Goal: Information Seeking & Learning: Find specific fact

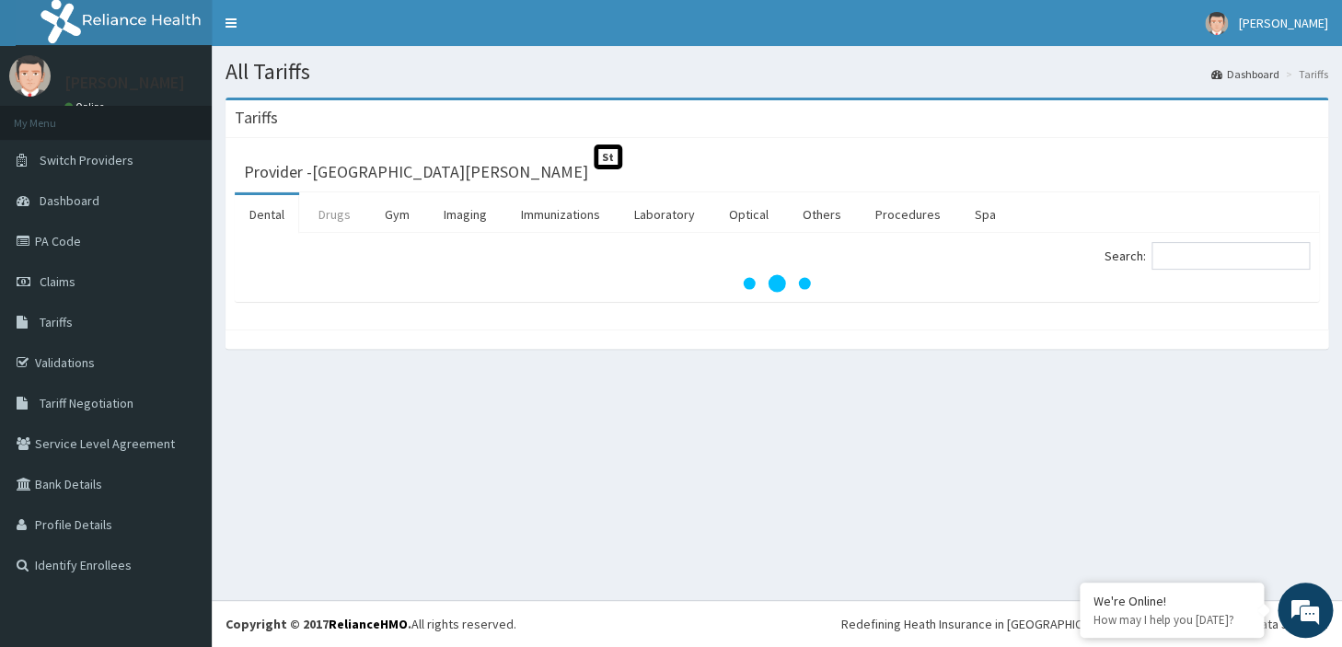
click at [330, 214] on link "Drugs" at bounding box center [335, 214] width 62 height 39
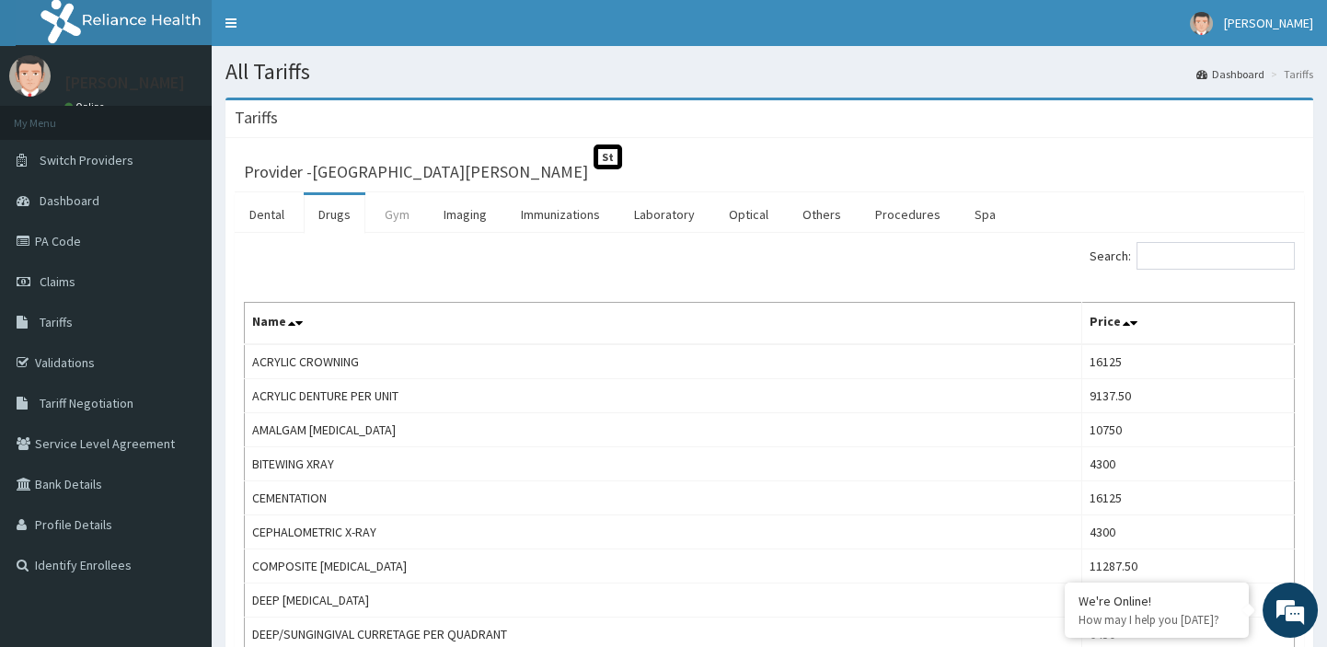
click at [397, 207] on link "Gym" at bounding box center [397, 214] width 54 height 39
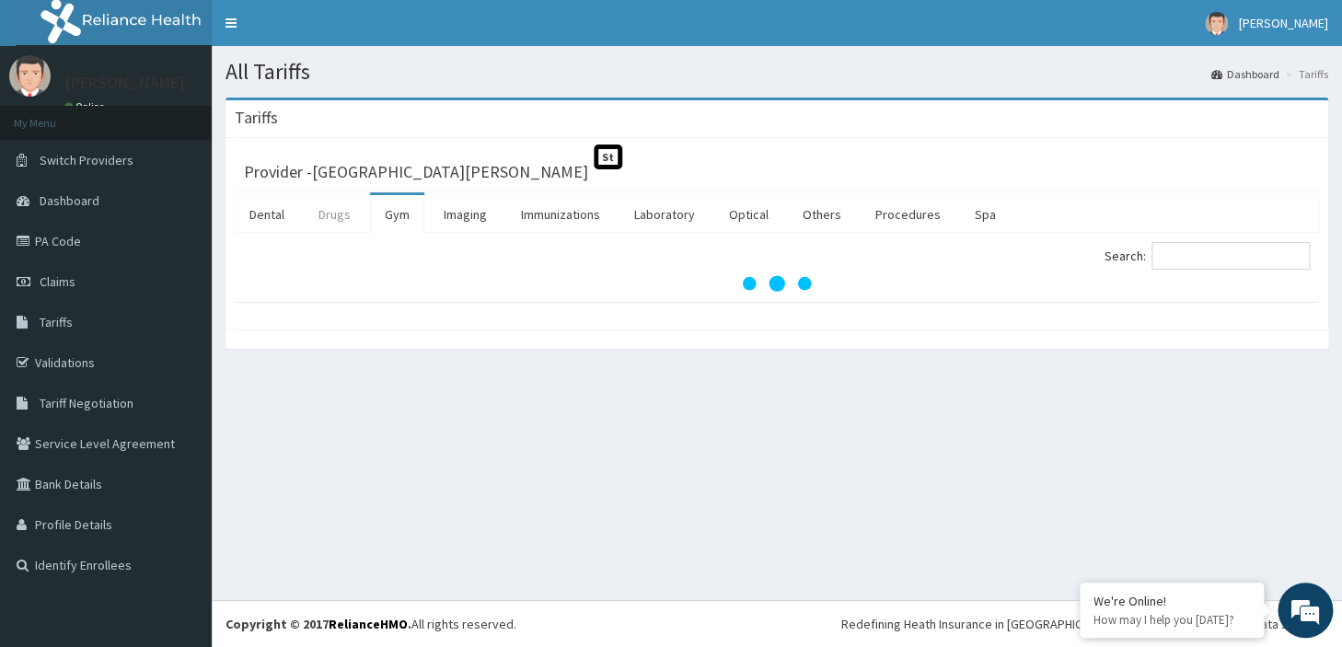
click at [336, 207] on link "Drugs" at bounding box center [335, 214] width 62 height 39
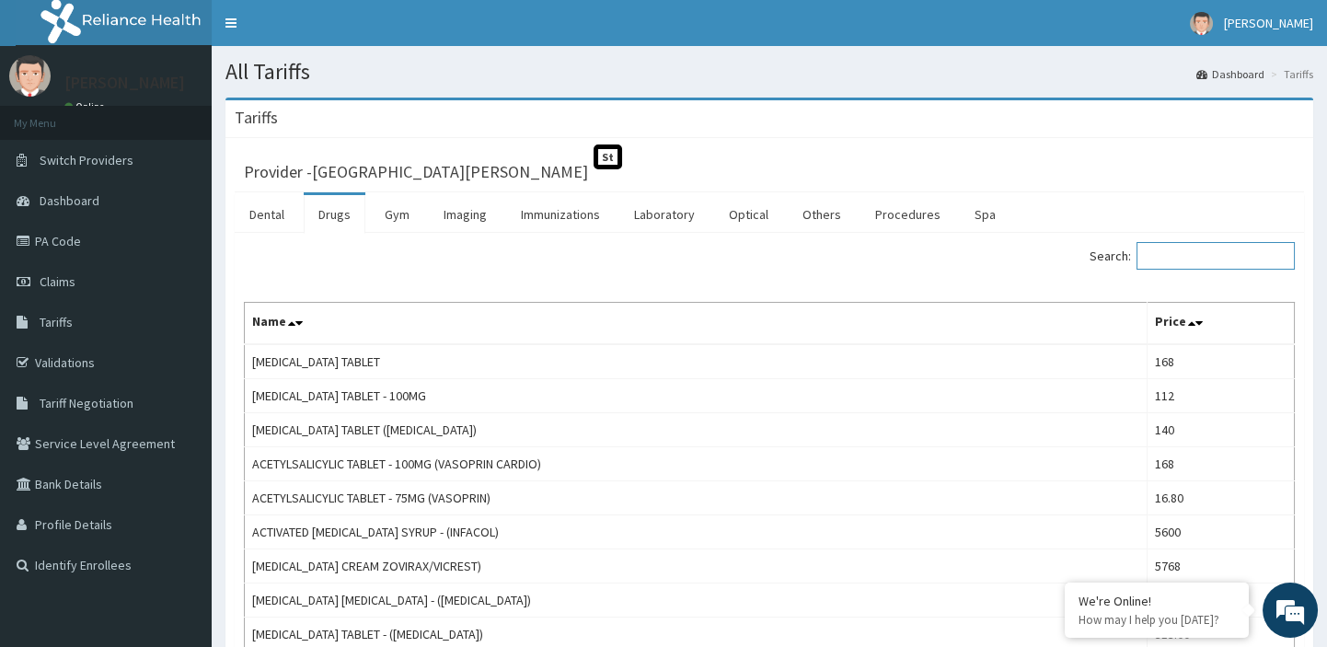
click at [1191, 258] on input "Search:" at bounding box center [1216, 256] width 158 height 28
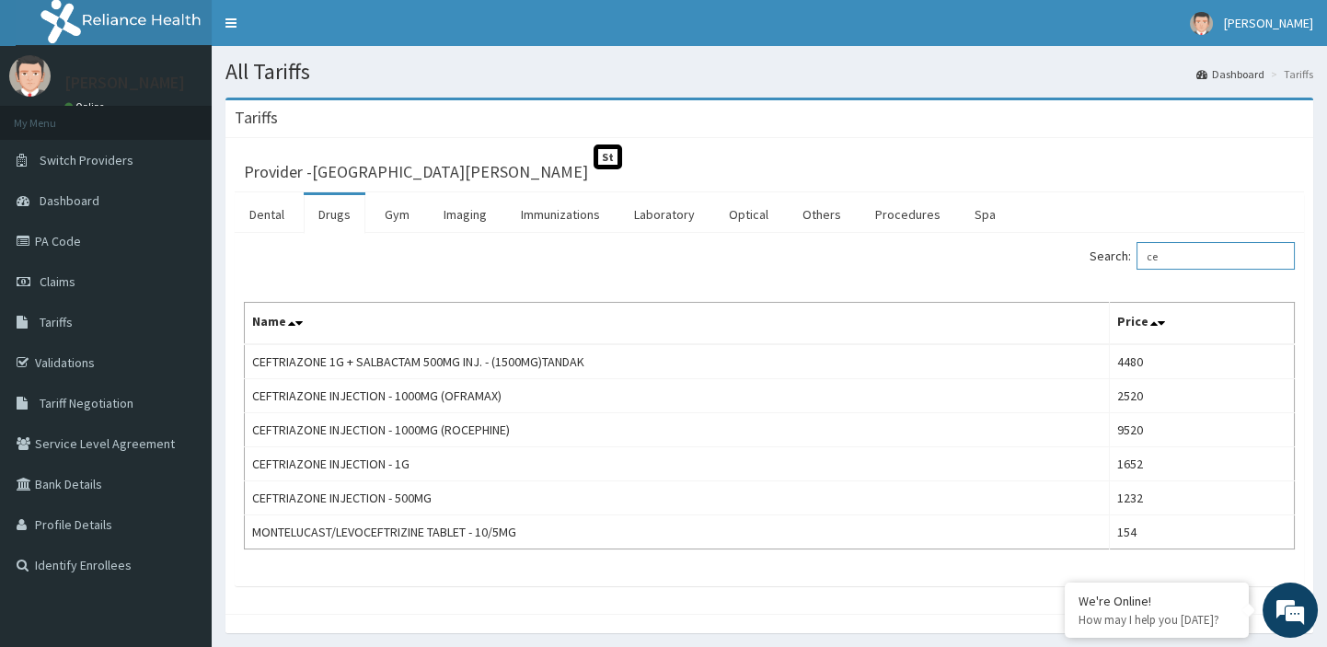
type input "c"
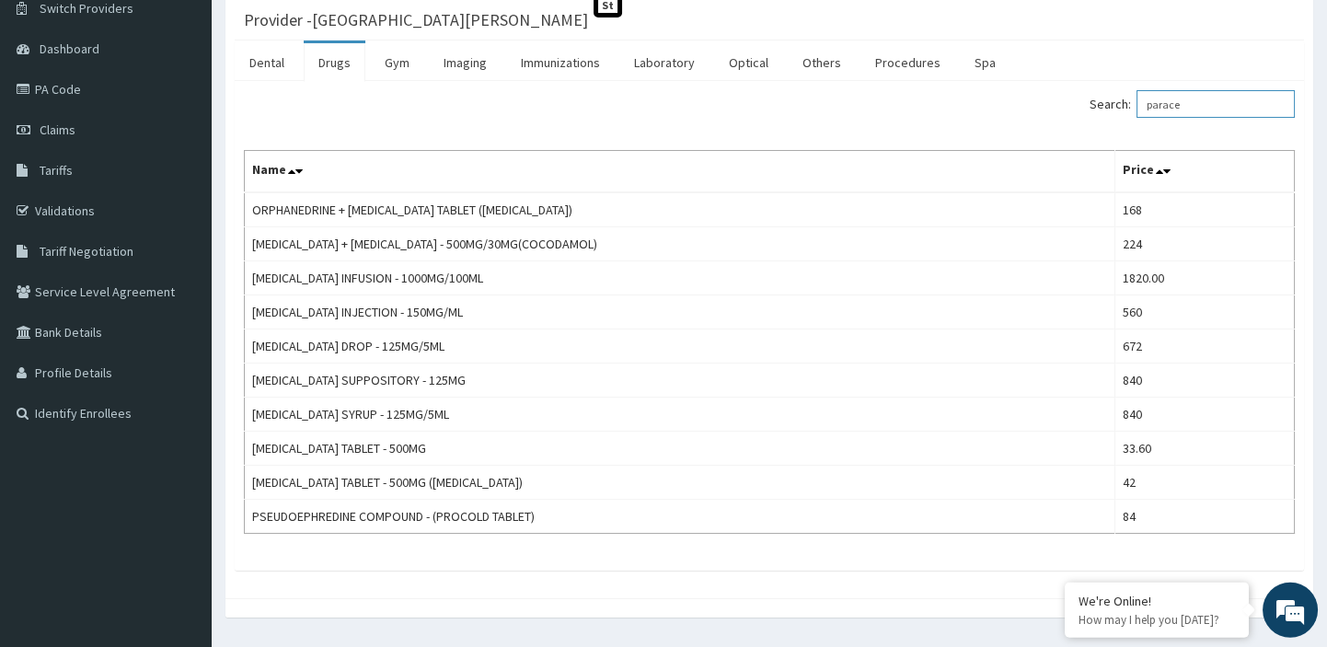
scroll to position [201, 0]
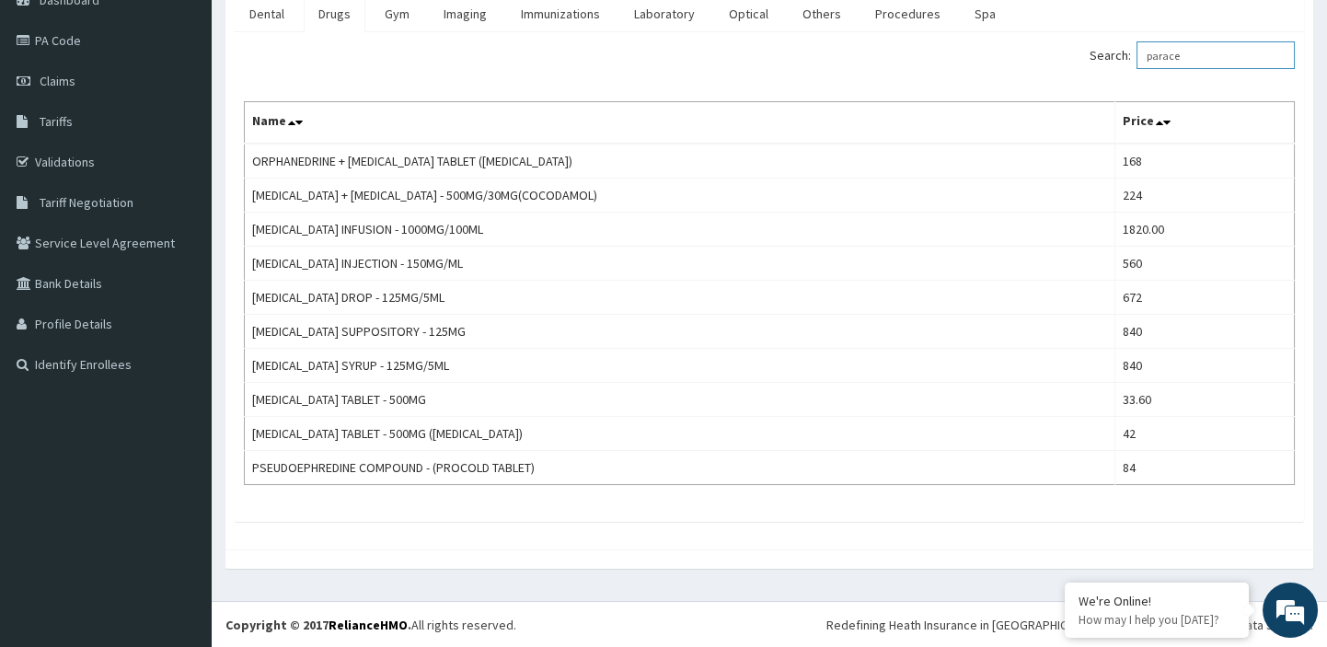
type input "parace"
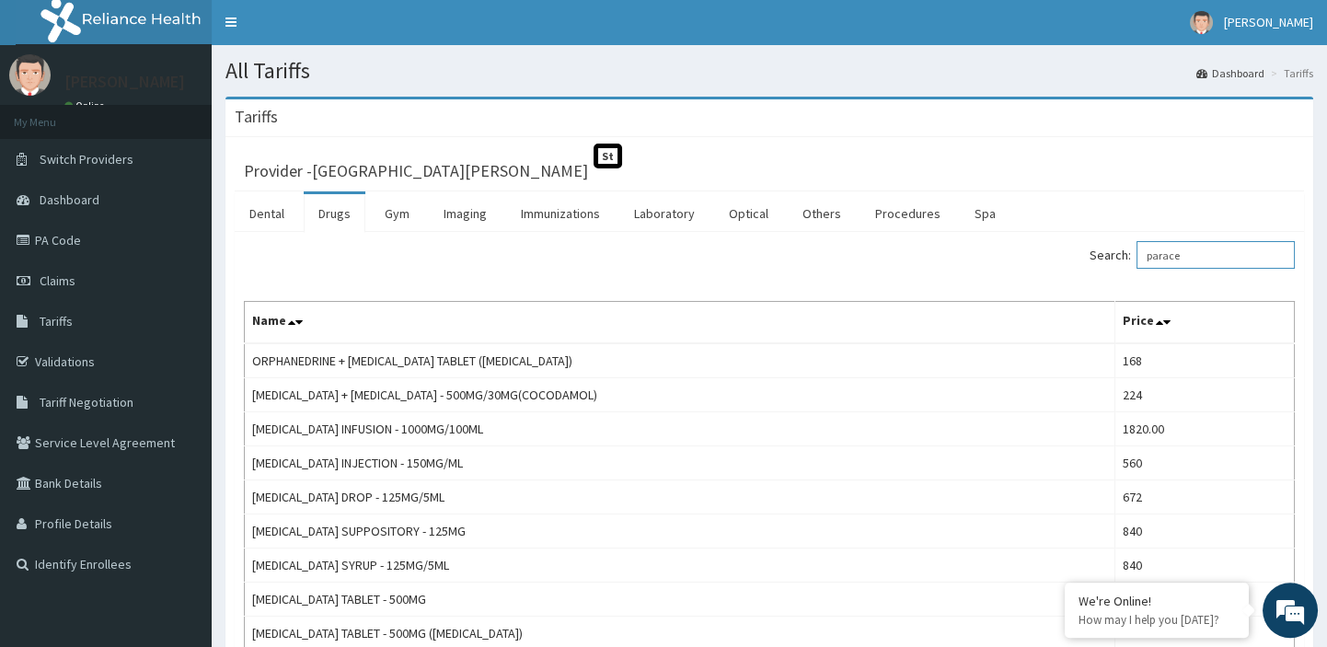
scroll to position [0, 0]
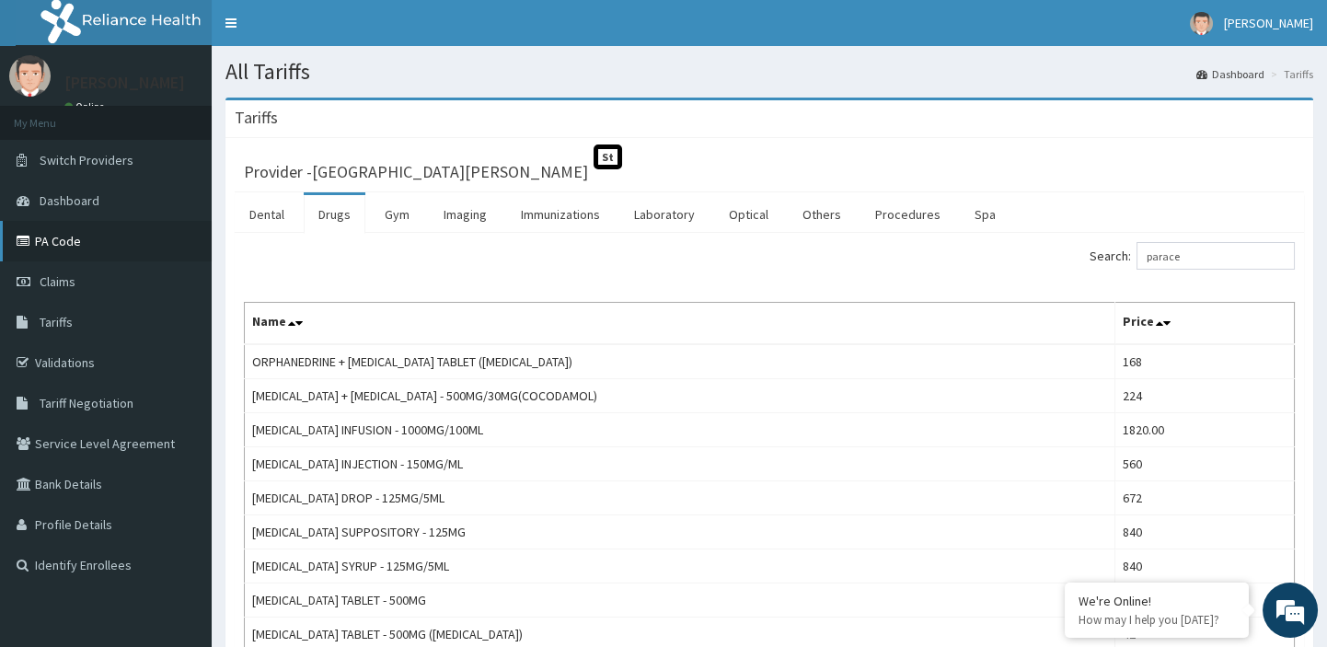
click at [77, 242] on link "PA Code" at bounding box center [106, 241] width 212 height 41
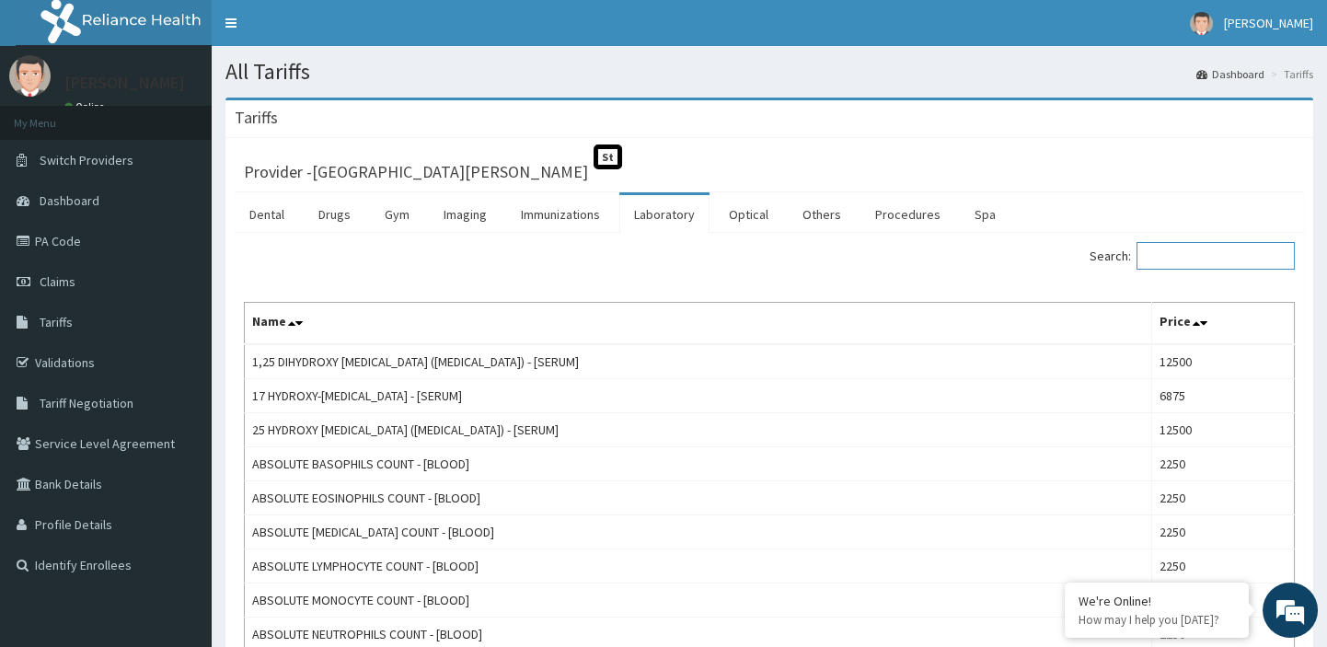
click at [1222, 255] on input "Search:" at bounding box center [1216, 256] width 158 height 28
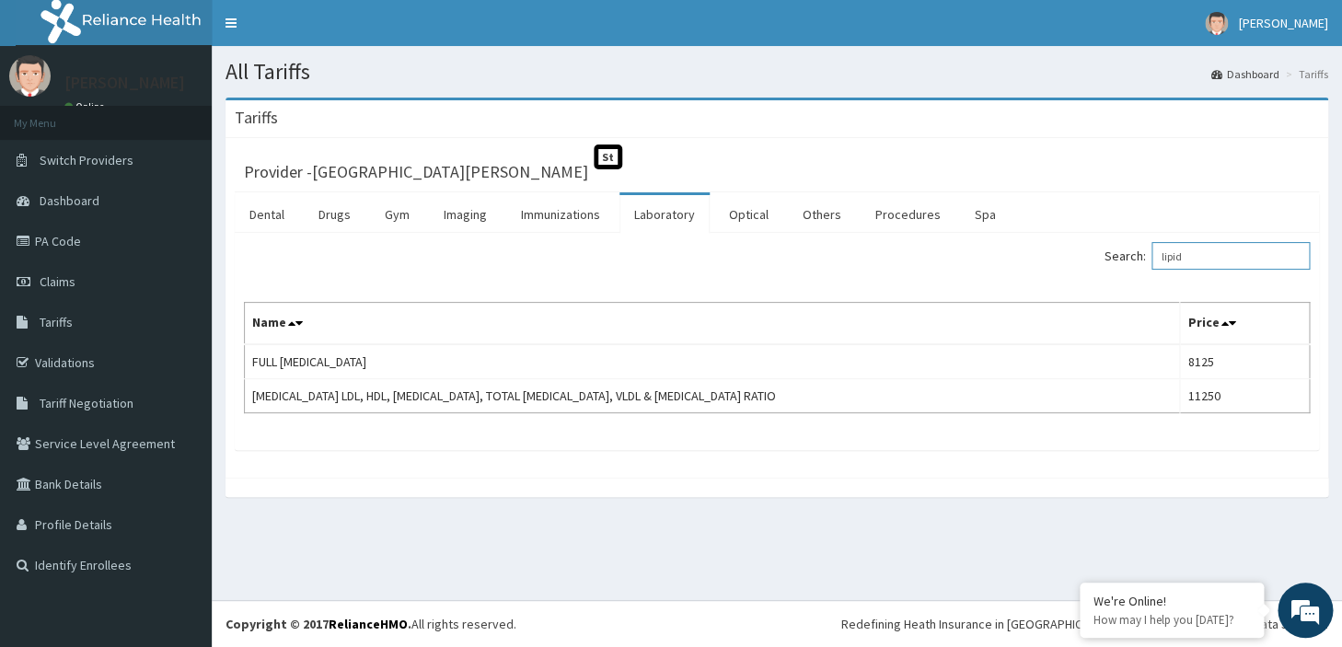
type input "lipid"
click at [327, 213] on link "Drugs" at bounding box center [335, 214] width 62 height 39
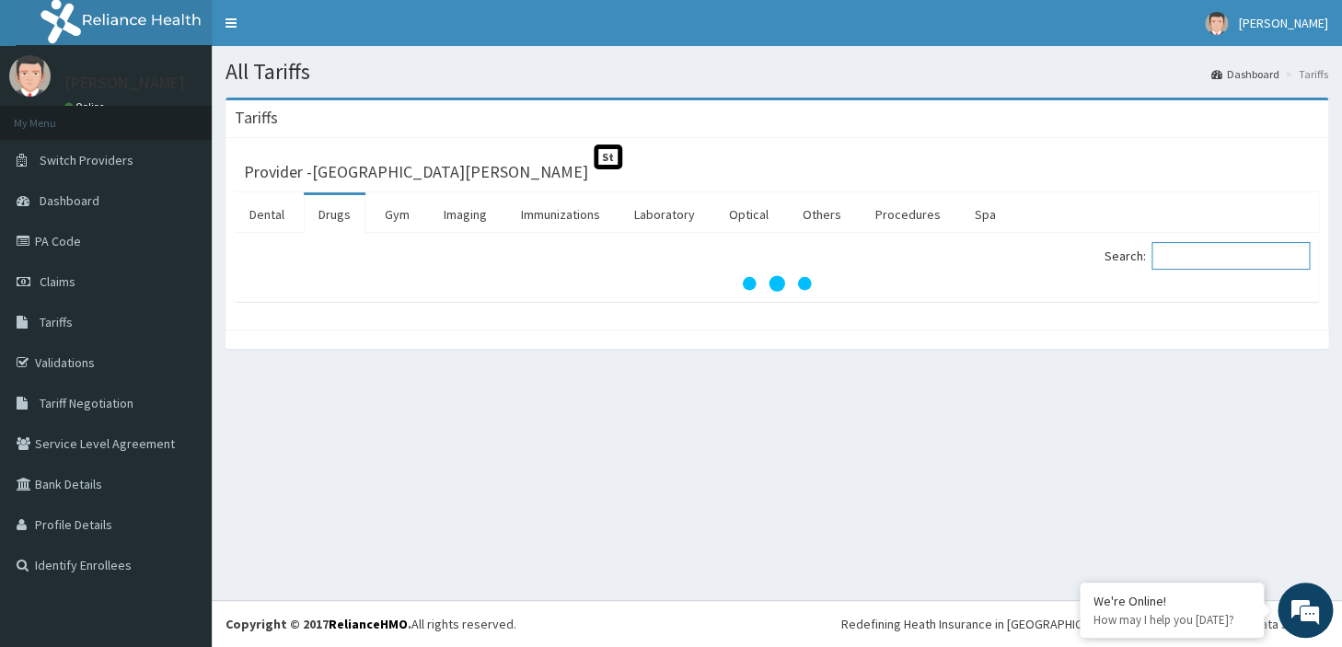
click at [1187, 260] on input "Search:" at bounding box center [1231, 256] width 158 height 28
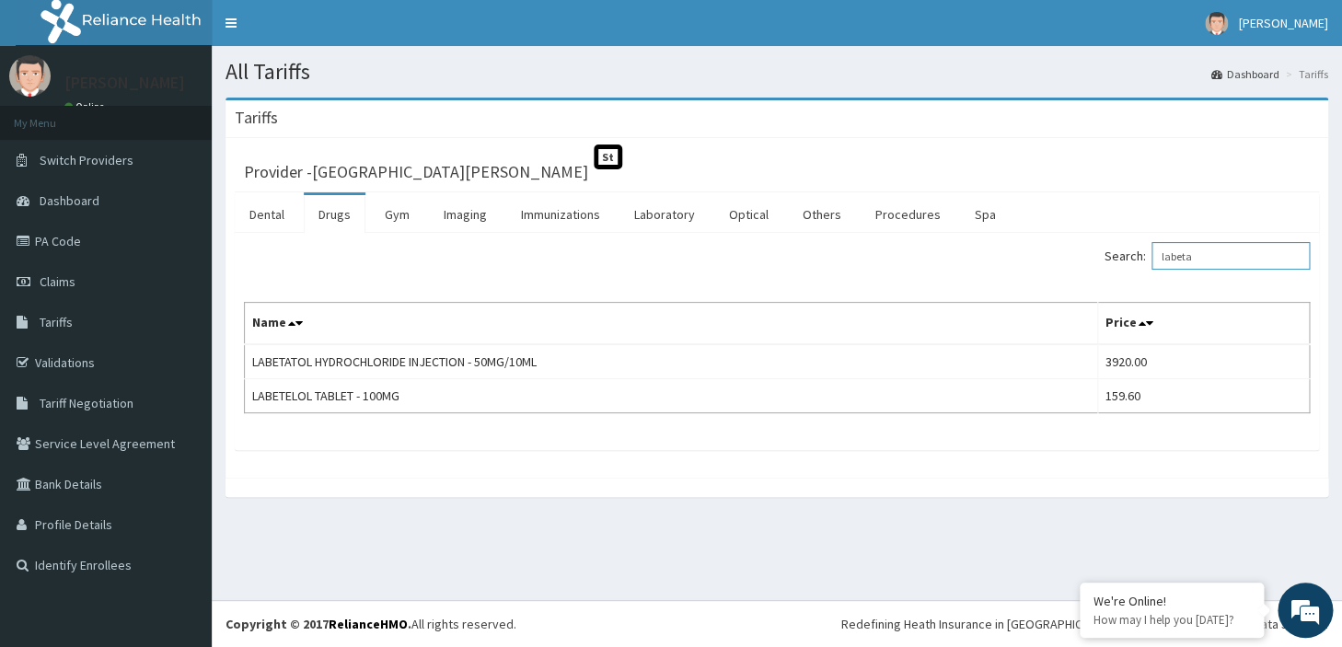
type input "labeta"
